Goal: Find specific page/section: Find specific page/section

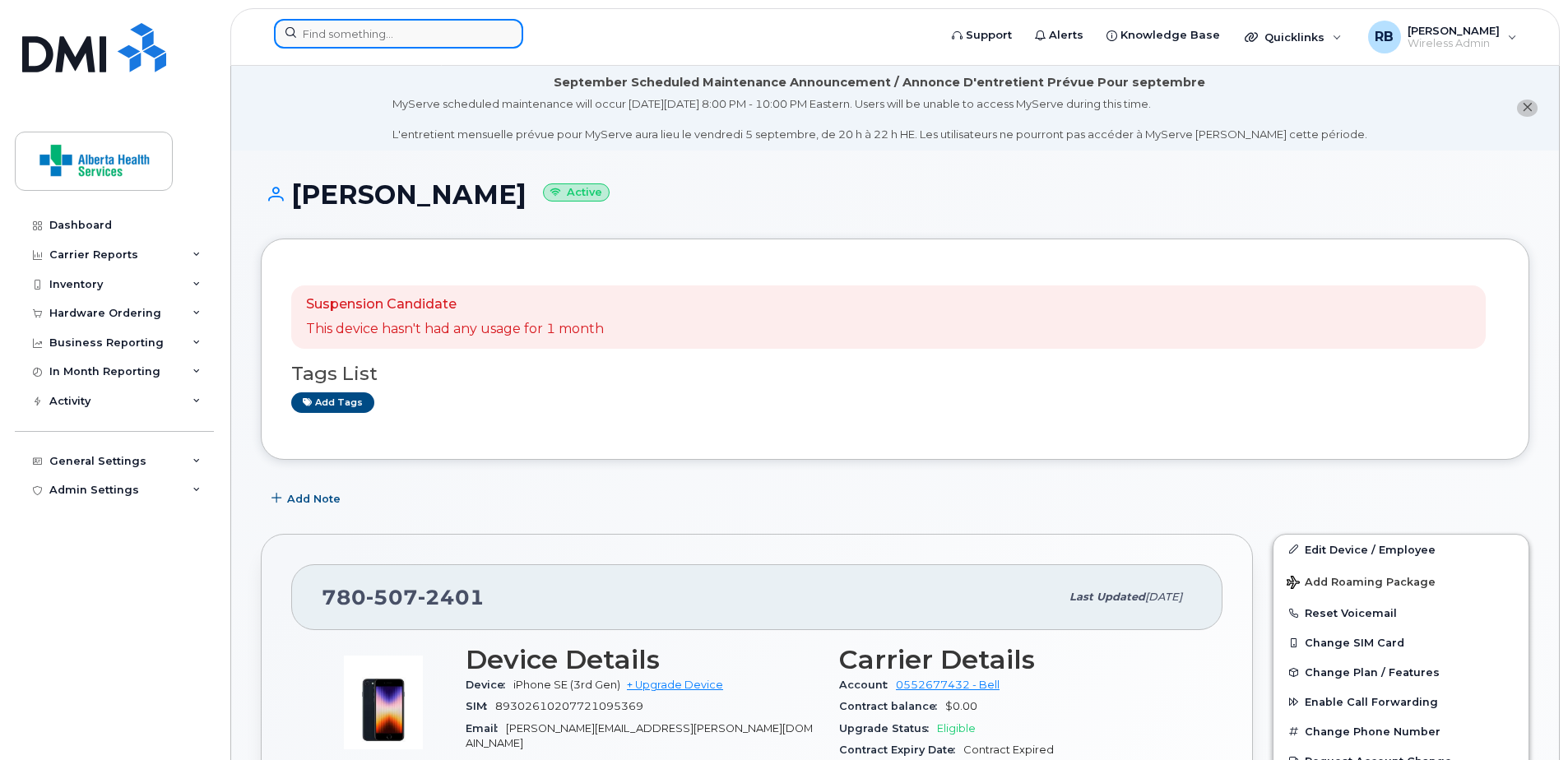
click at [352, 39] on input at bounding box center [398, 34] width 249 height 30
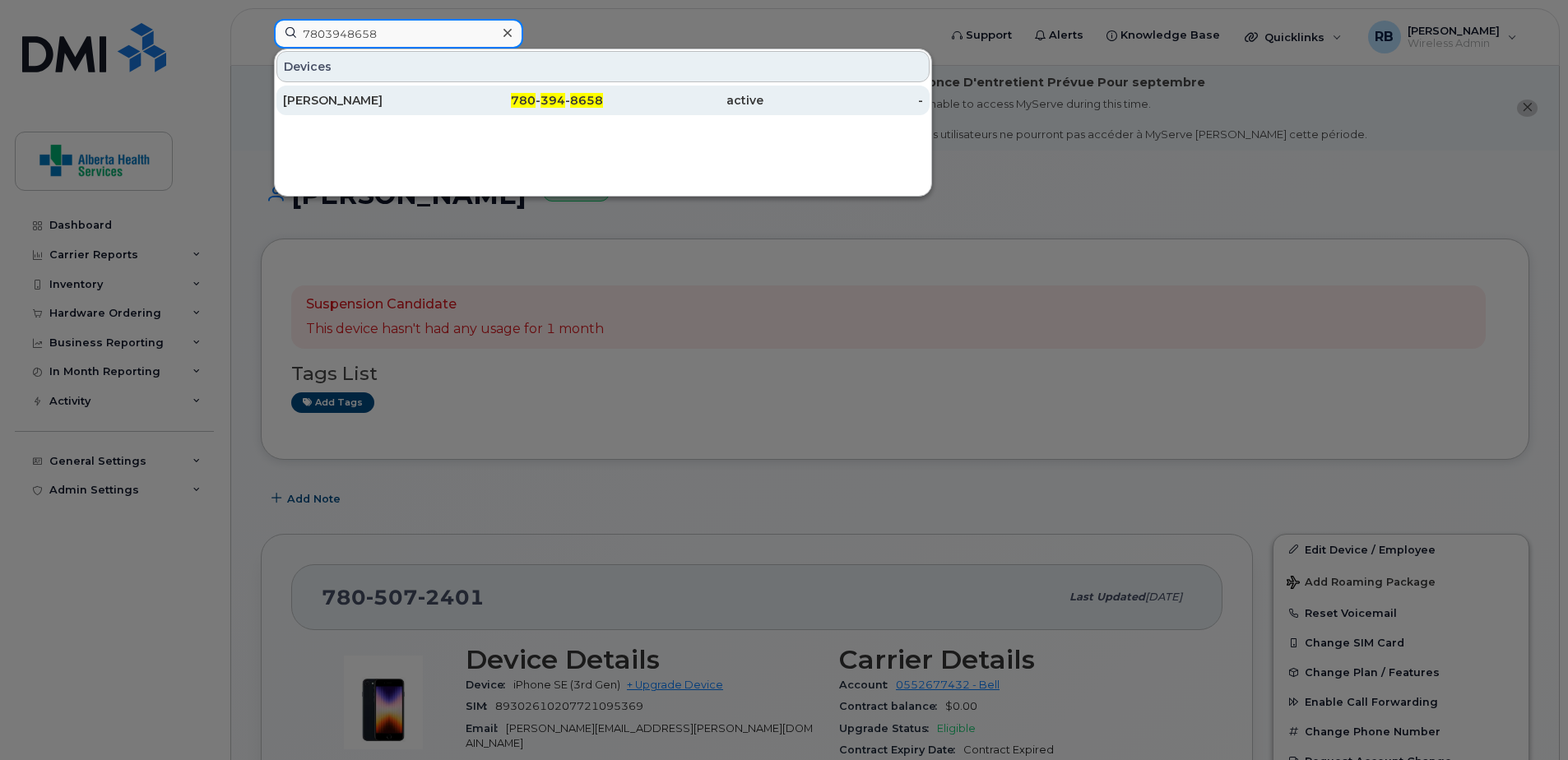
type input "7803948658"
click at [571, 100] on span "8658" at bounding box center [586, 100] width 33 height 15
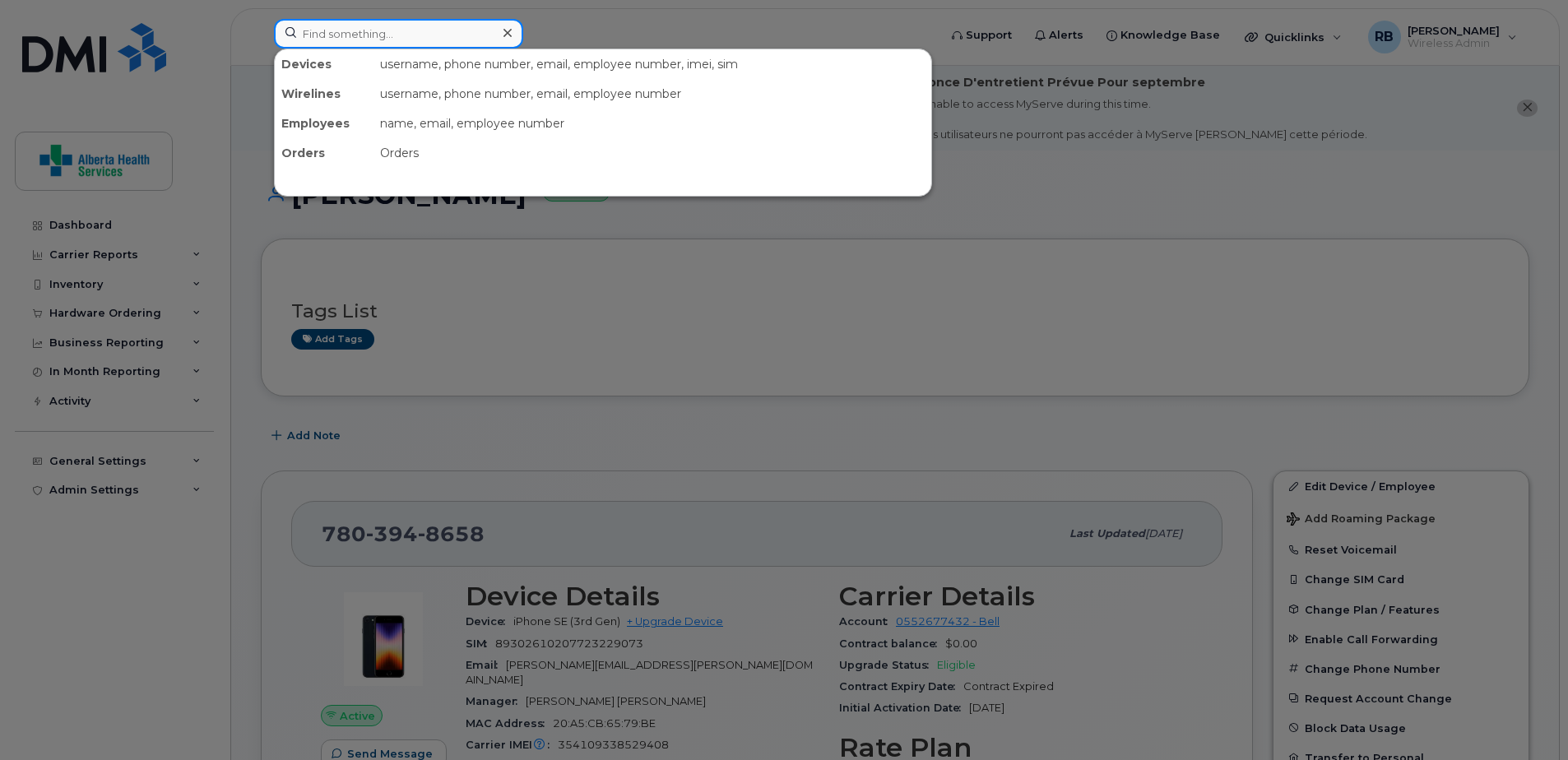
click at [405, 46] on input at bounding box center [398, 34] width 249 height 30
paste input "[PHONE_NUMBER]"
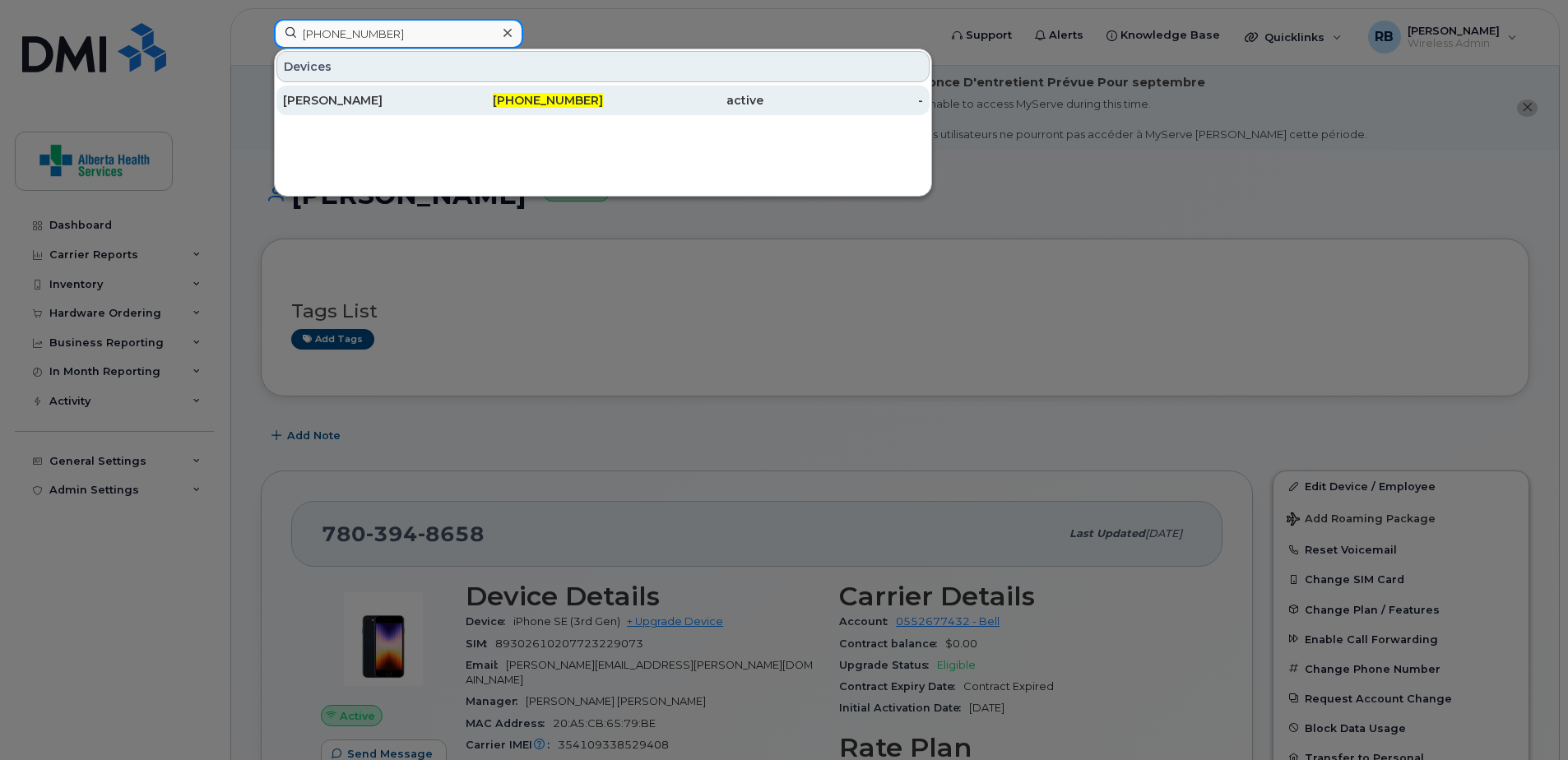
type input "[PHONE_NUMBER]"
click at [439, 101] on div "[PERSON_NAME]" at bounding box center [363, 100] width 161 height 16
